Goal: Task Accomplishment & Management: Use online tool/utility

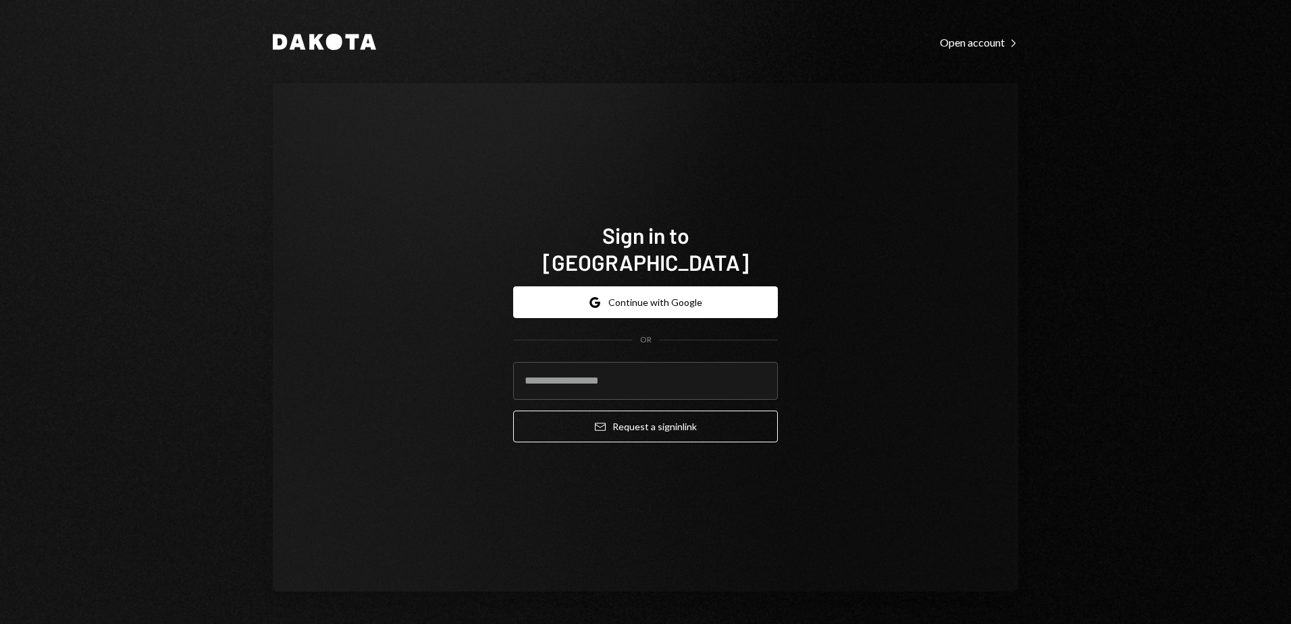
type input "**********"
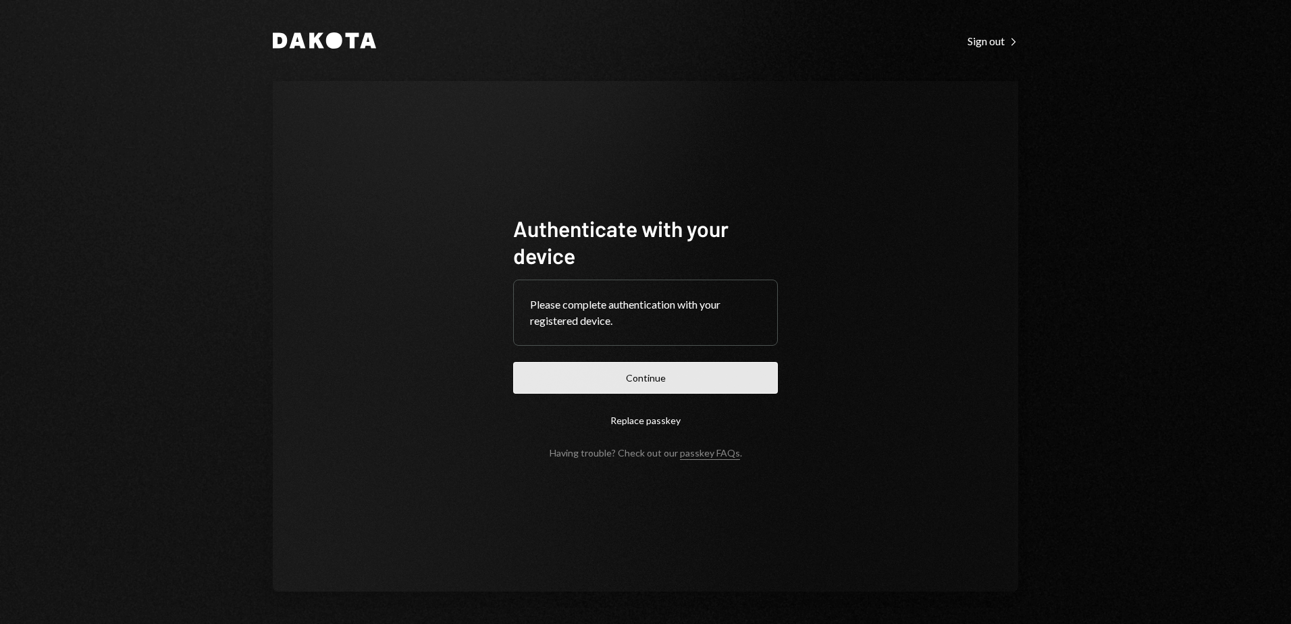
click at [739, 386] on button "Continue" at bounding box center [645, 378] width 265 height 32
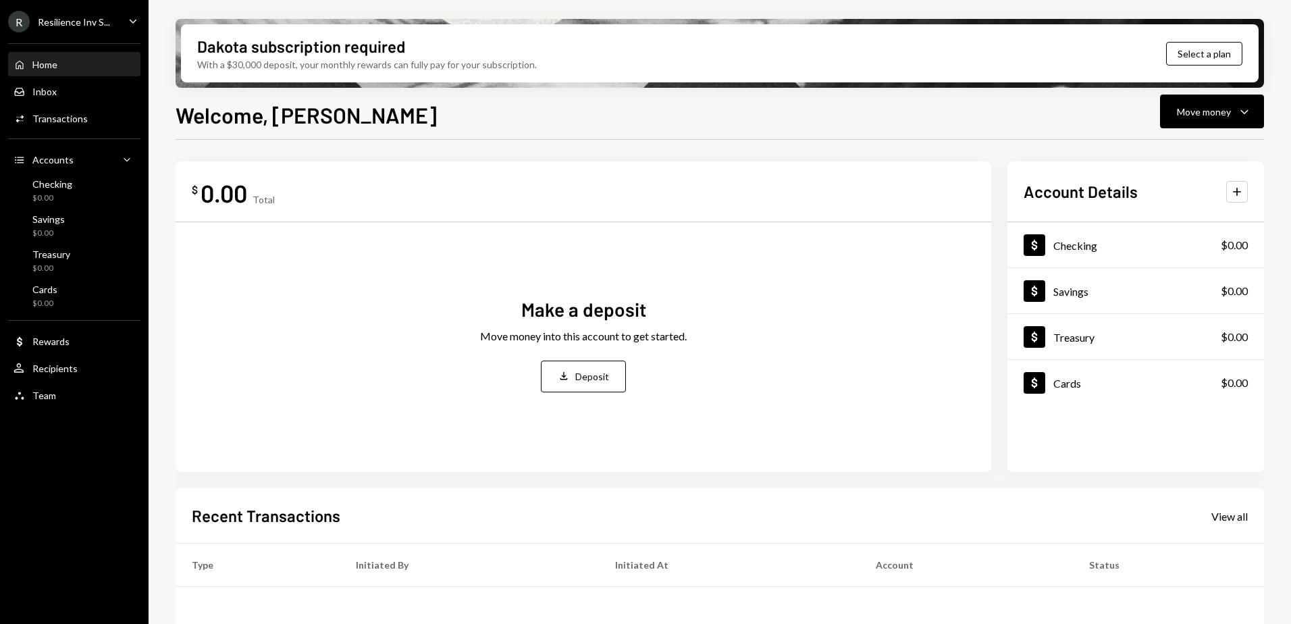
click at [126, 22] on icon "Caret Down" at bounding box center [133, 21] width 15 height 15
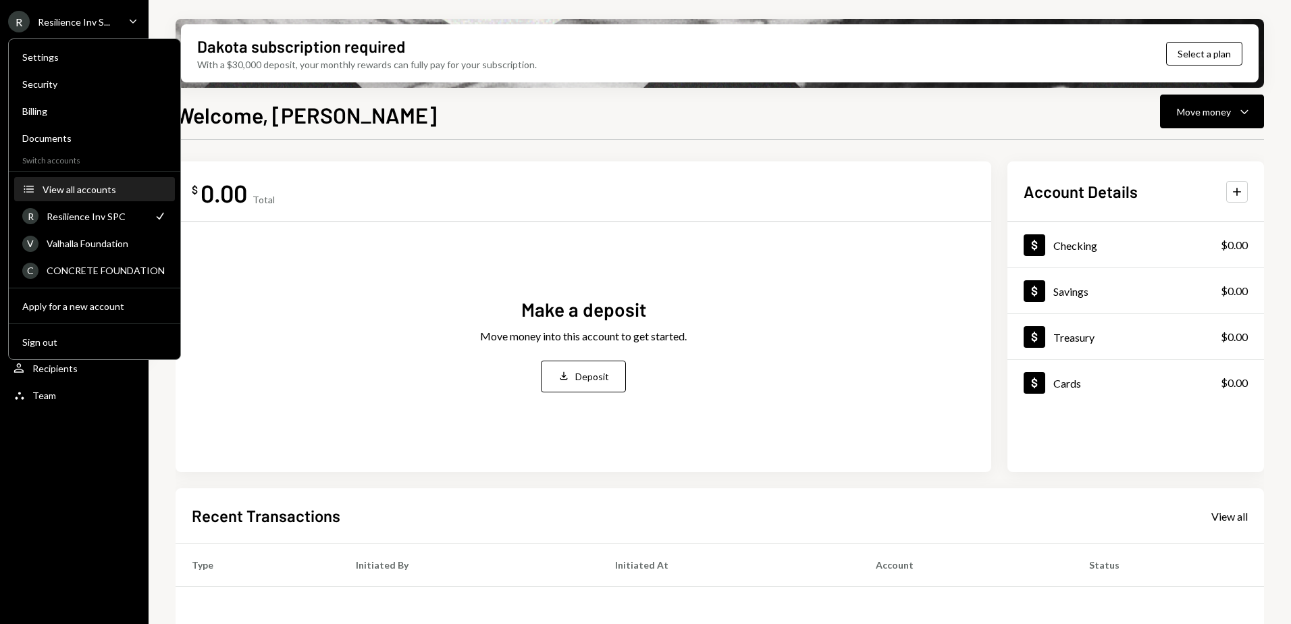
click at [86, 188] on div "View all accounts" at bounding box center [105, 189] width 124 height 11
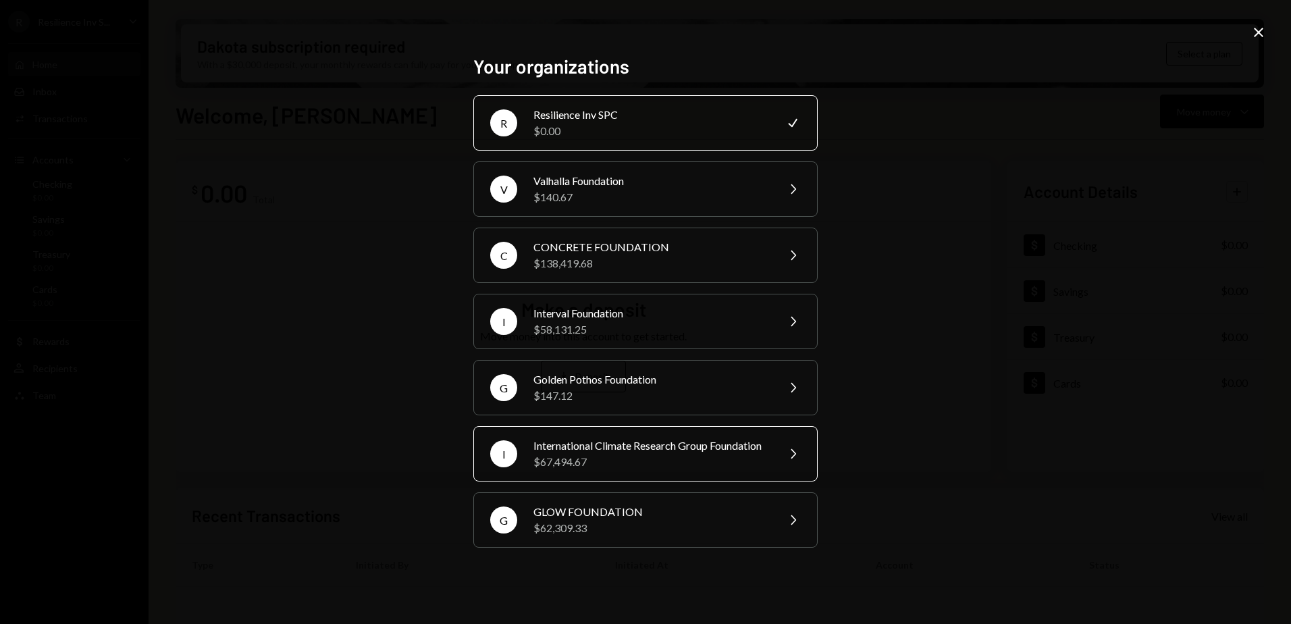
click at [625, 454] on div "International Climate Research Group Foundation" at bounding box center [650, 445] width 235 height 16
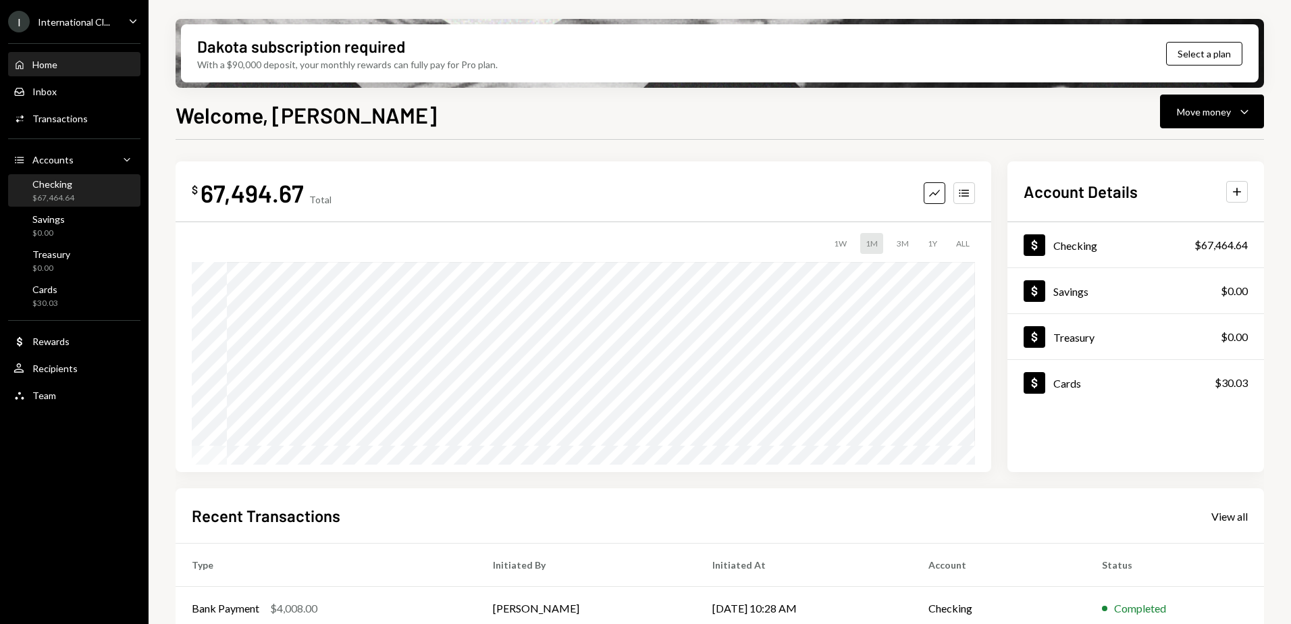
click at [74, 188] on div "Checking $67,464.64" at bounding box center [75, 191] width 122 height 26
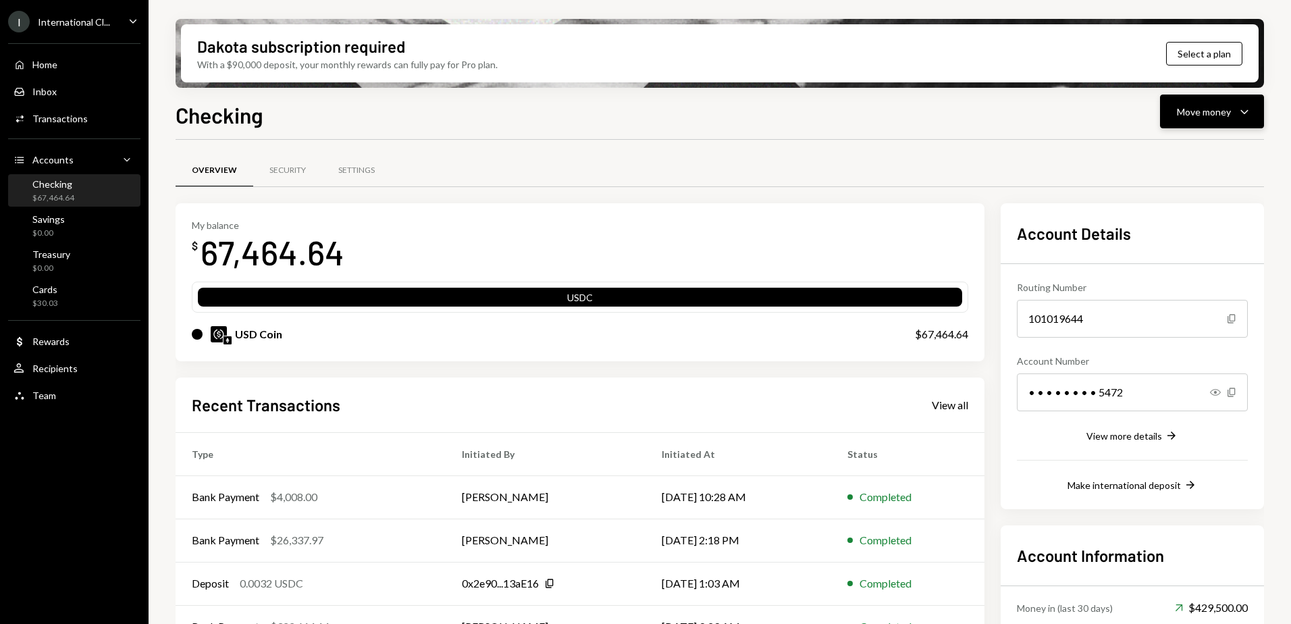
click at [1235, 112] on div "Move money Caret Down" at bounding box center [1212, 111] width 70 height 16
click at [1177, 213] on div "Deposit" at bounding box center [1201, 213] width 99 height 14
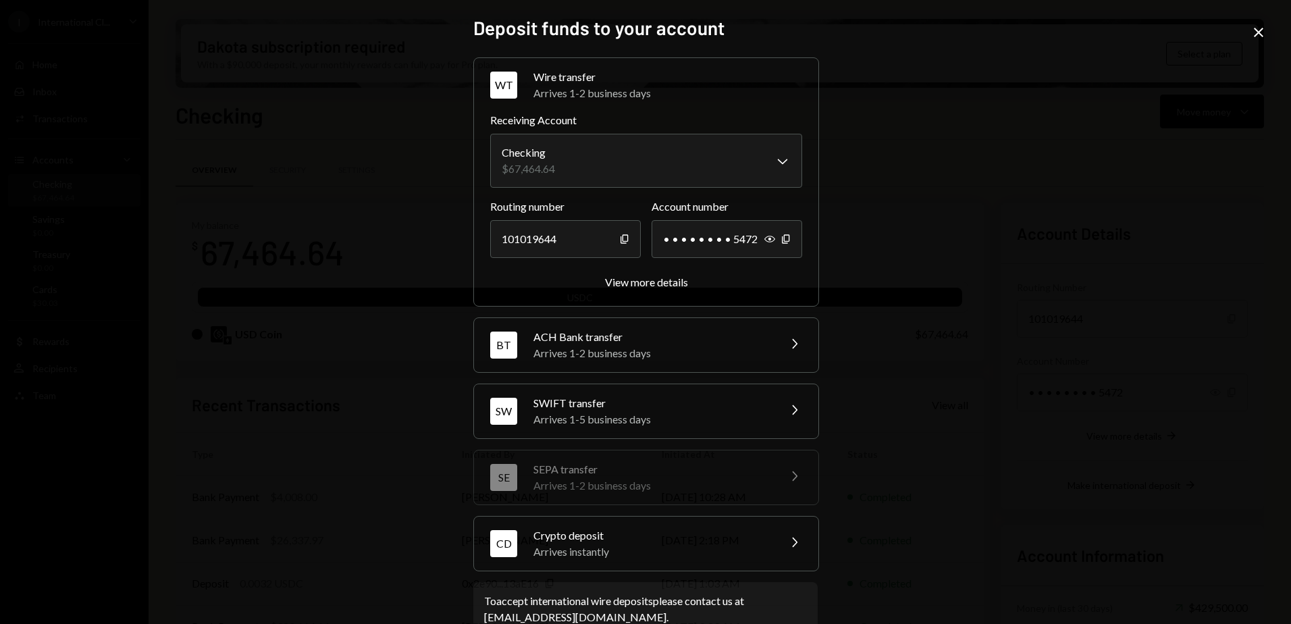
click at [685, 541] on div "Crypto deposit" at bounding box center [651, 535] width 236 height 16
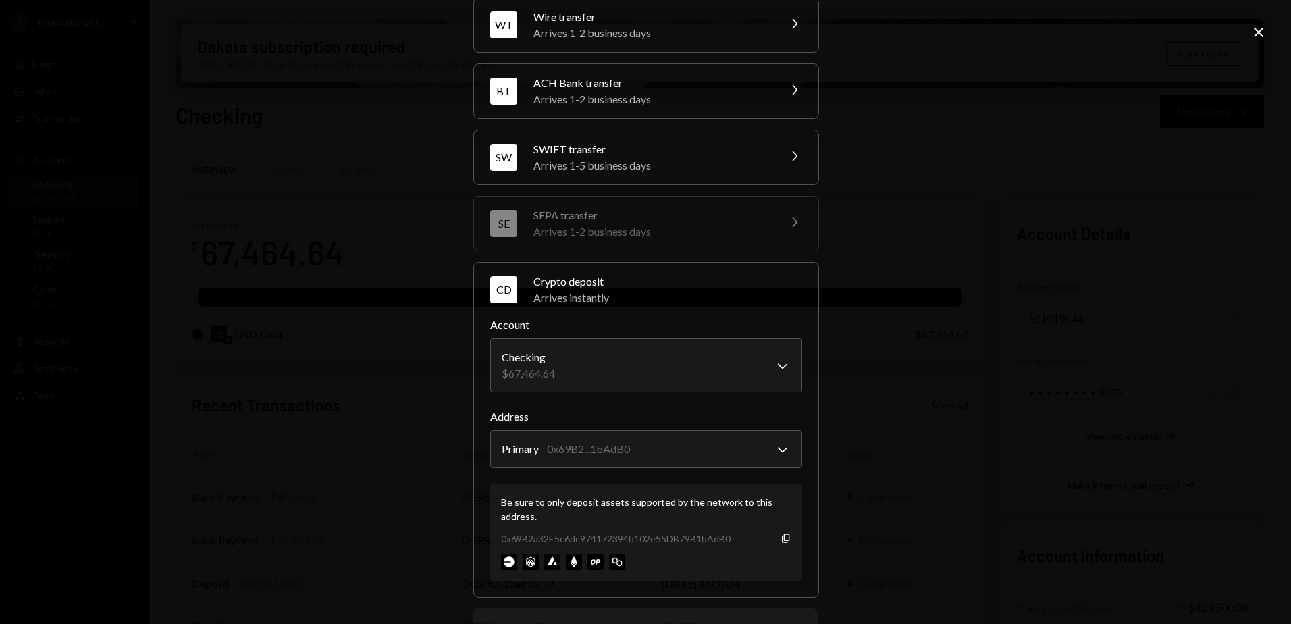
scroll to position [120, 0]
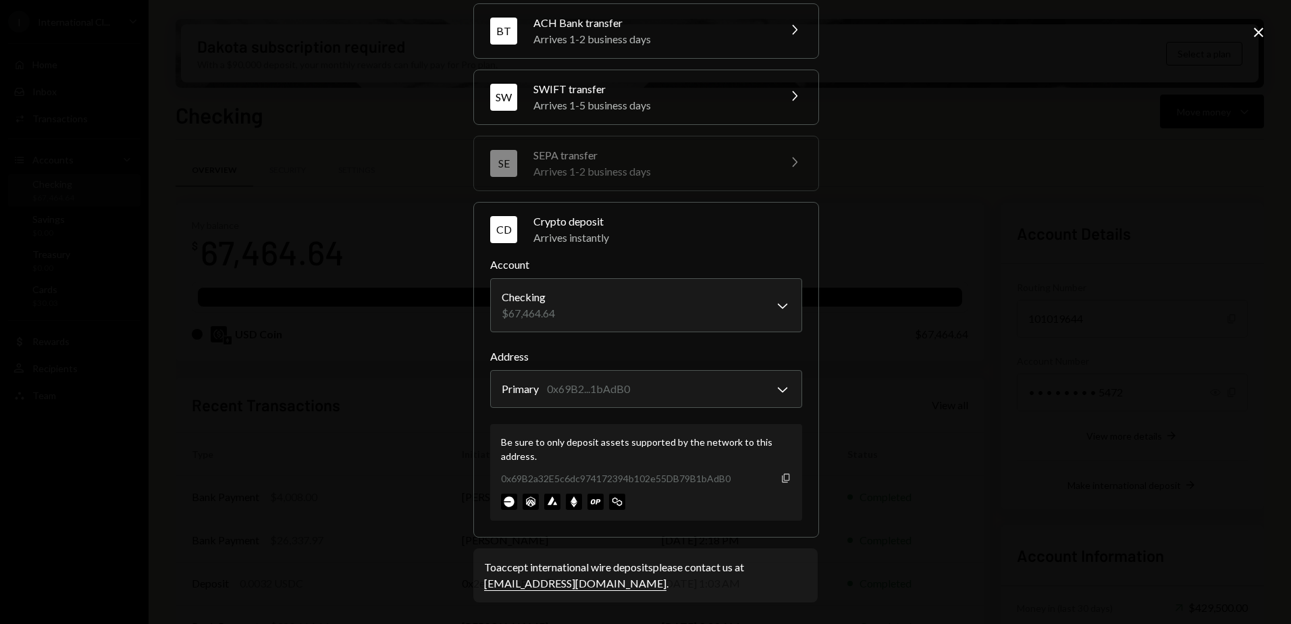
click at [781, 479] on icon "Copy" at bounding box center [785, 478] width 11 height 11
drag, startPoint x: 780, startPoint y: 477, endPoint x: 761, endPoint y: 473, distance: 19.3
click at [782, 477] on icon "button" at bounding box center [785, 477] width 7 height 9
